Goal: Find specific page/section: Find specific page/section

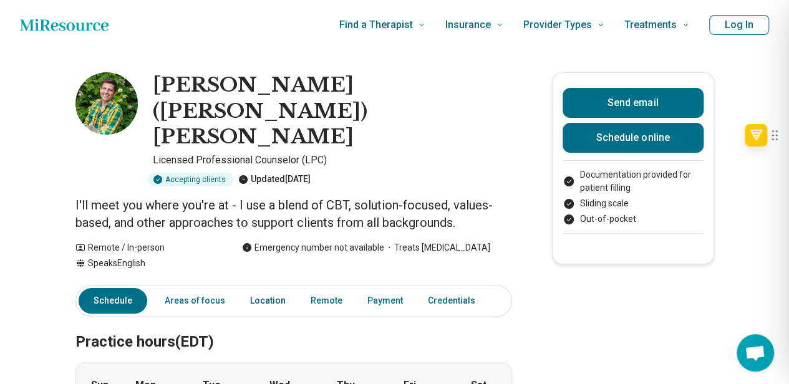
click at [266, 288] on link "Location" at bounding box center [268, 301] width 51 height 26
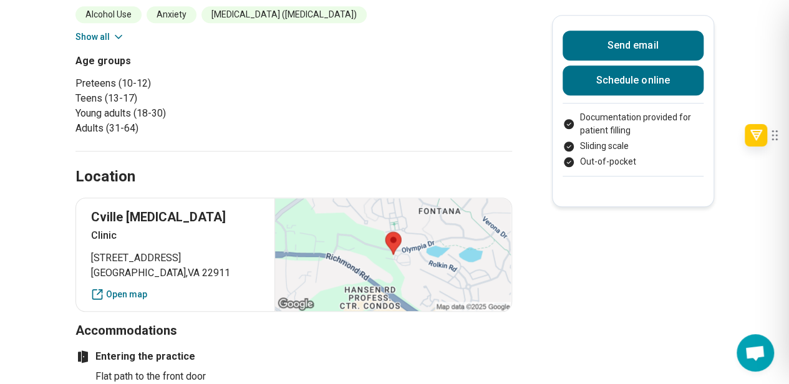
scroll to position [444, 0]
